Goal: Information Seeking & Learning: Learn about a topic

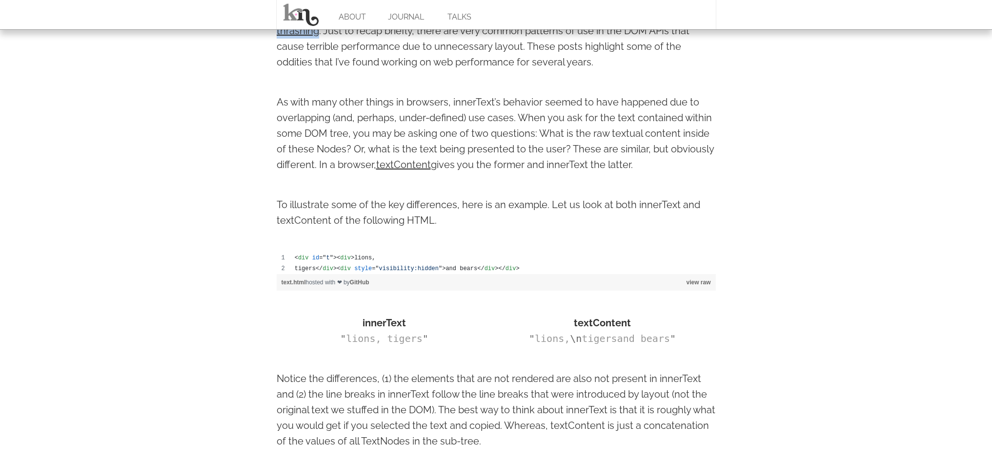
scroll to position [421, 0]
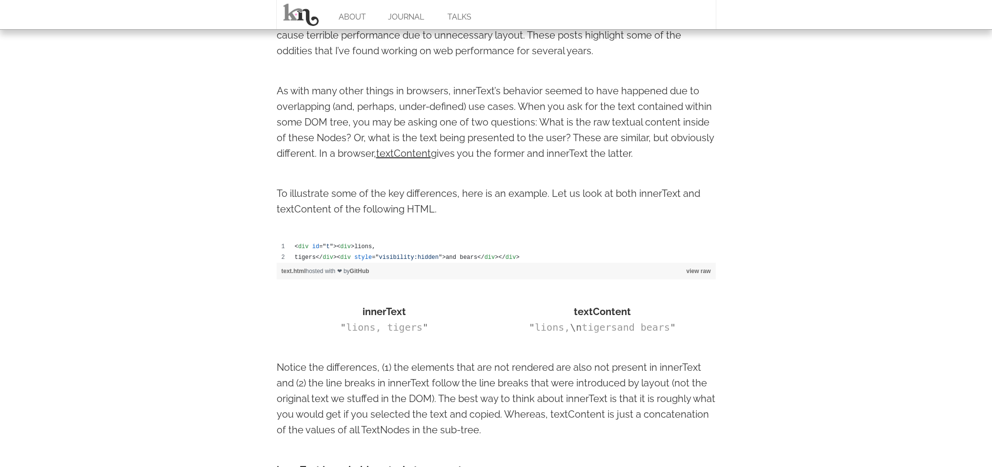
scroll to position [421, 0]
click at [203, 84] on body "ABOUT JOURNAL TALKS innerText vs. textContent Feb 27 2013 keyboard_arrow_left k…" at bounding box center [496, 379] width 992 height 1601
drag, startPoint x: 385, startPoint y: 83, endPoint x: 367, endPoint y: 53, distance: 35.0
click at [382, 84] on p "As with many other things in browsers, innerText’s behavior seemed to have happ…" at bounding box center [496, 120] width 439 height 78
